Goal: Task Accomplishment & Management: Use online tool/utility

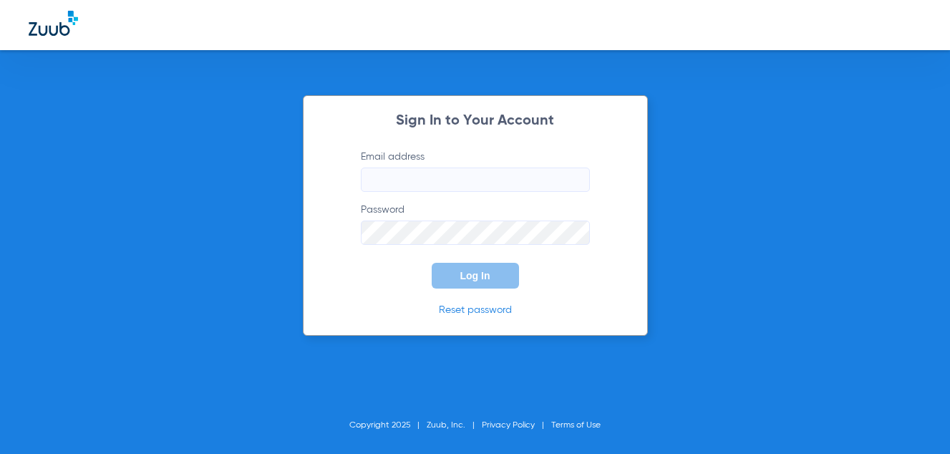
type input "[EMAIL_ADDRESS][DOMAIN_NAME]"
click at [512, 278] on button "Log In" at bounding box center [475, 276] width 87 height 26
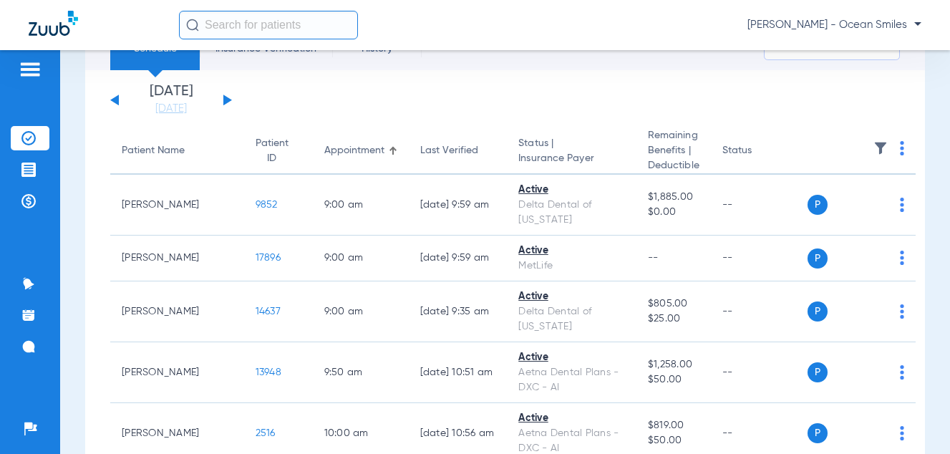
scroll to position [69, 0]
click at [226, 98] on button at bounding box center [227, 100] width 9 height 11
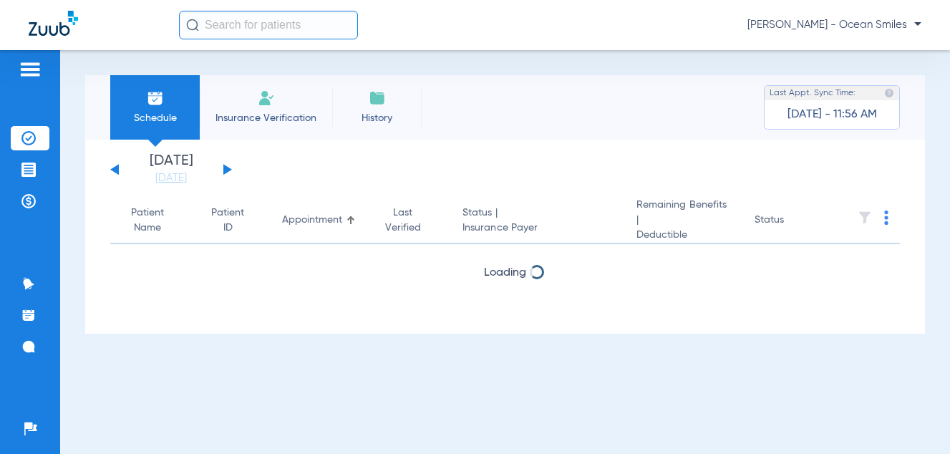
click at [226, 98] on li "Insurance Verification" at bounding box center [266, 107] width 132 height 64
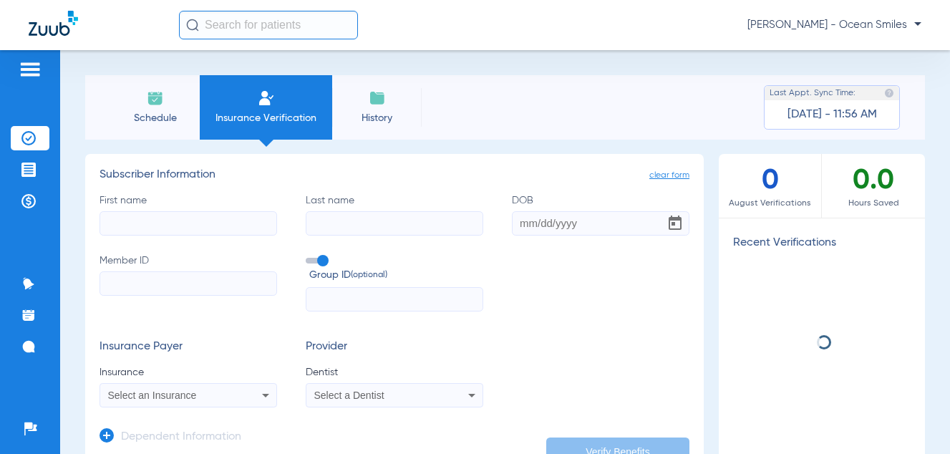
click at [156, 96] on img at bounding box center [155, 97] width 17 height 17
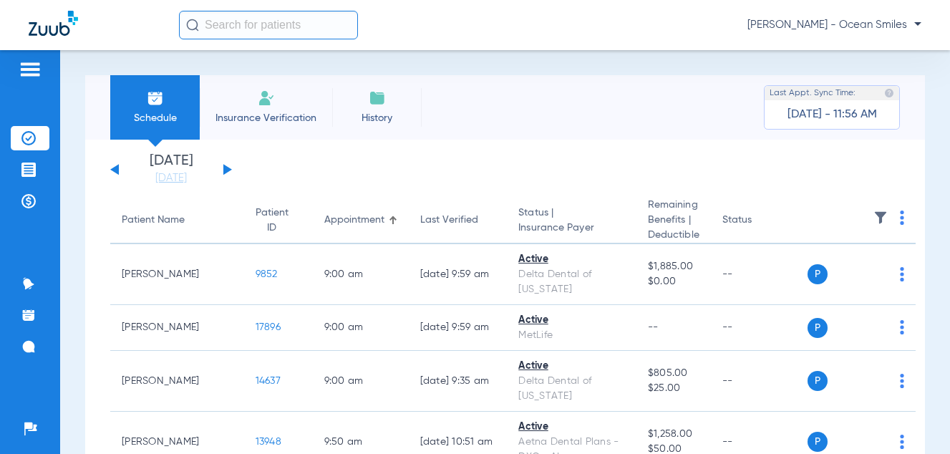
click at [225, 170] on button at bounding box center [227, 169] width 9 height 11
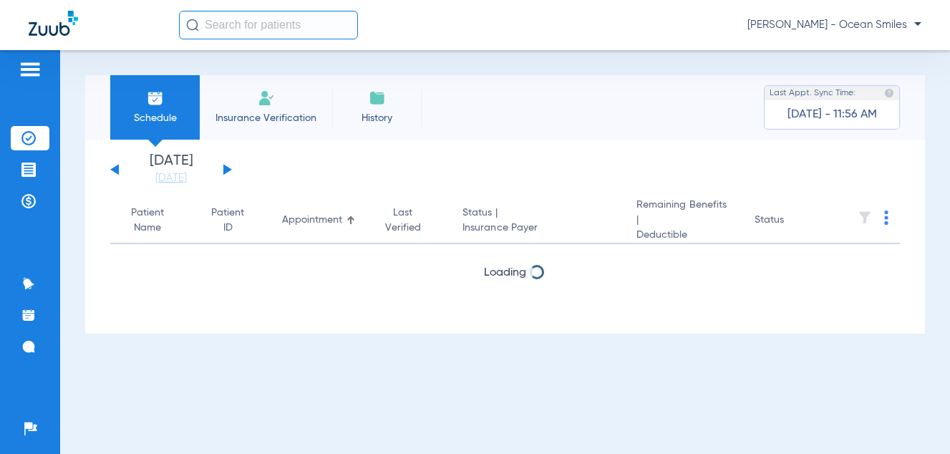
click at [225, 170] on button at bounding box center [227, 169] width 9 height 11
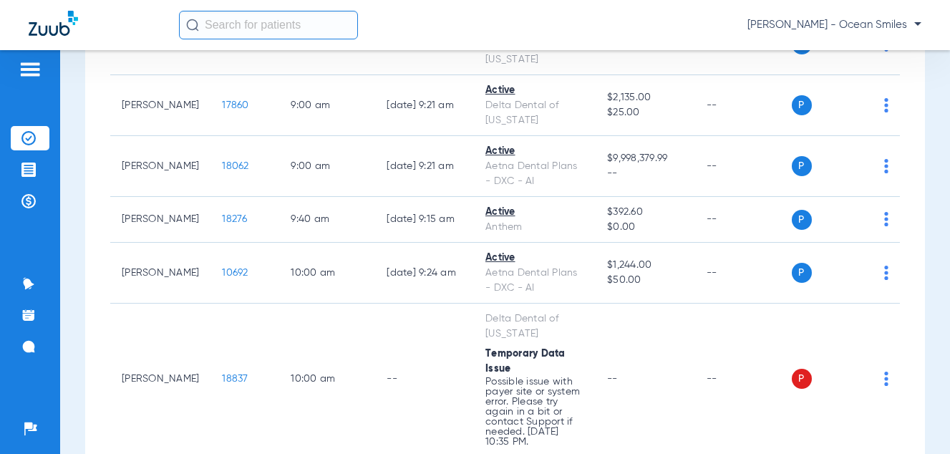
scroll to position [215, 0]
